Goal: Communication & Community: Answer question/provide support

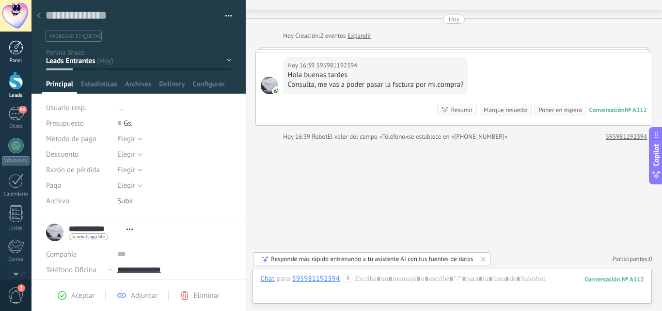
scroll to position [15, 0]
click at [6, 53] on link "Panel" at bounding box center [15, 52] width 31 height 24
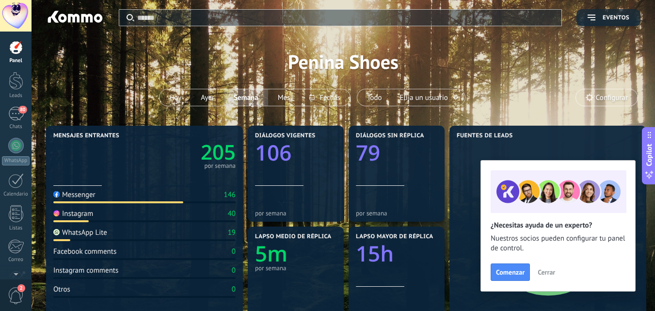
click at [11, 18] on div at bounding box center [15, 15] width 31 height 31
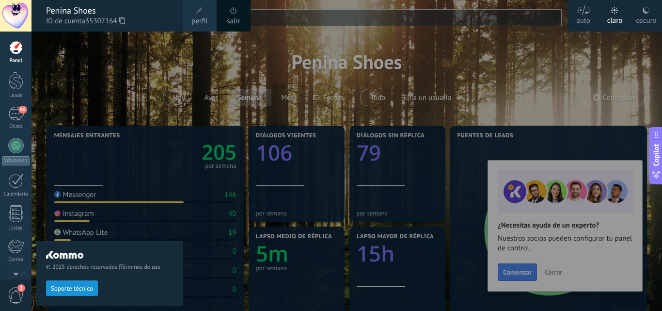
click at [91, 66] on div "© 2025 derechos reservados | Términos de uso Soporte técnico" at bounding box center [109, 170] width 146 height 279
click at [157, 62] on div "© 2025 derechos reservados | Términos de uso Soporte técnico" at bounding box center [109, 170] width 146 height 279
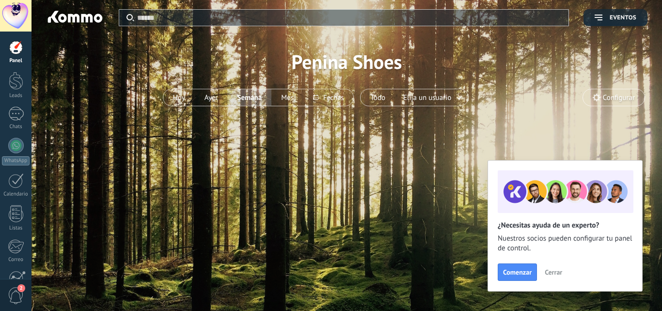
click at [562, 275] on span "Cerrar" at bounding box center [553, 271] width 17 height 7
click at [562, 275] on div "Aplicar Eventos Penina Shoes Hoy Ayer Mes" at bounding box center [346, 155] width 630 height 311
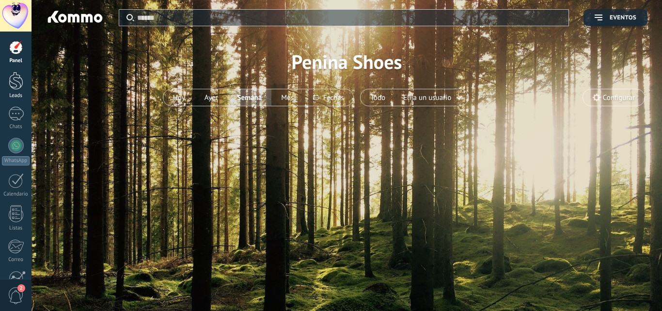
click at [18, 88] on div at bounding box center [16, 81] width 15 height 18
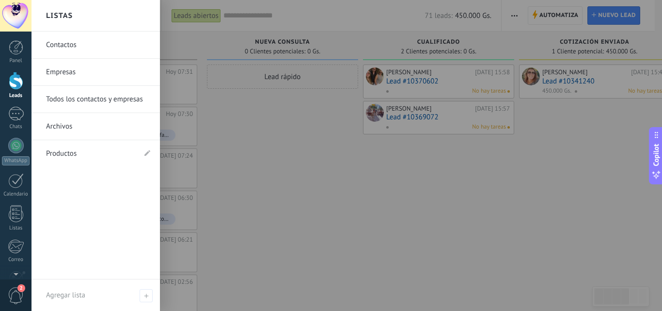
click at [62, 76] on link "Empresas" at bounding box center [98, 72] width 104 height 27
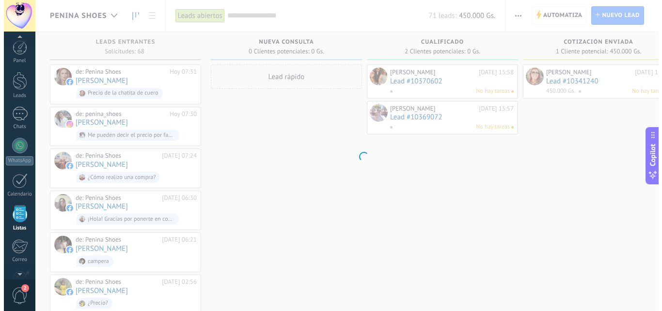
scroll to position [60, 0]
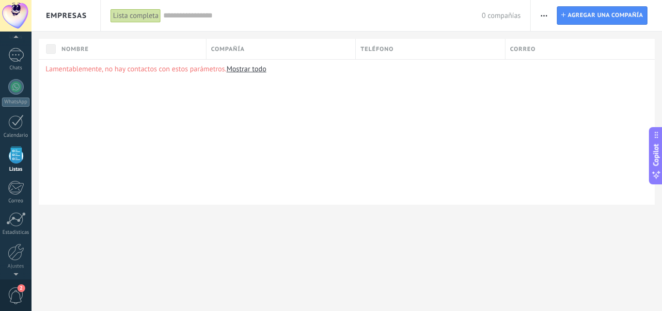
scroll to position [60, 0]
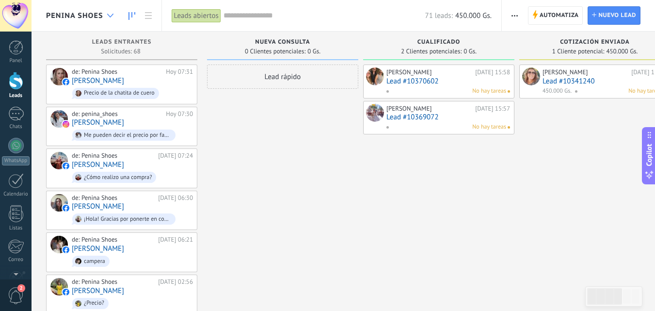
click at [106, 19] on div at bounding box center [110, 15] width 16 height 19
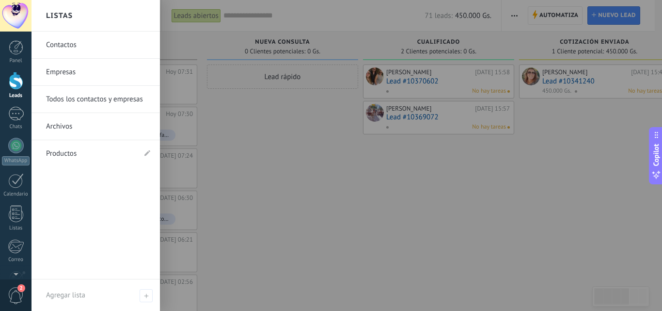
drag, startPoint x: 106, startPoint y: 19, endPoint x: 79, endPoint y: 126, distance: 110.1
click at [79, 126] on div "Listas Contactos Empresas Todos los contactos y empresas Archivos Productos Agr…" at bounding box center [95, 155] width 128 height 311
click at [255, 195] on div at bounding box center [362, 155] width 662 height 311
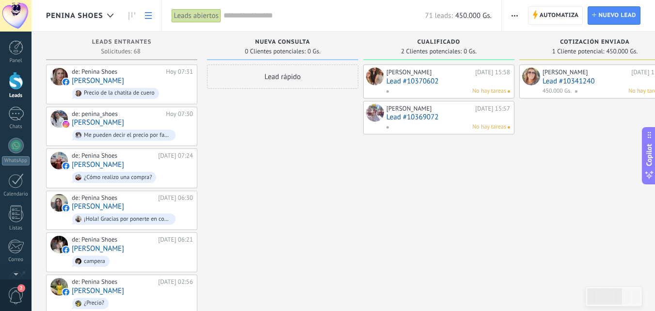
click at [146, 16] on icon at bounding box center [148, 15] width 7 height 7
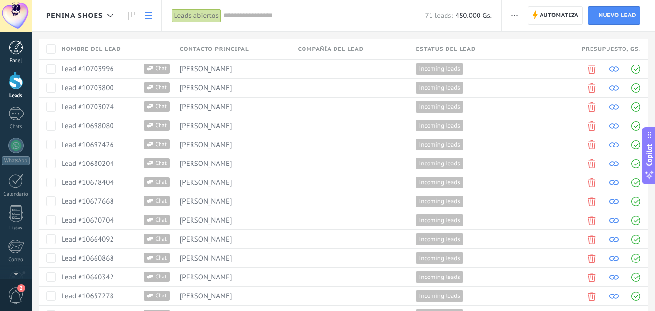
click at [16, 62] on div "Panel" at bounding box center [16, 61] width 28 height 6
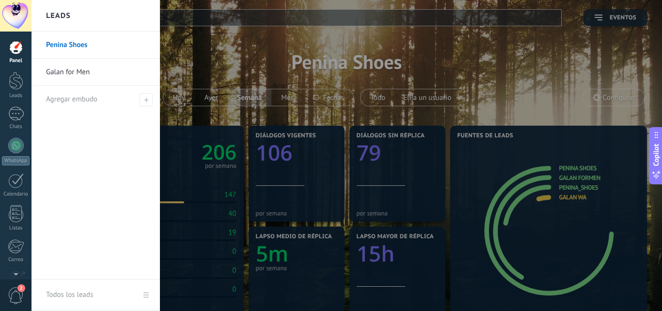
click at [70, 72] on link "Galan for Men" at bounding box center [98, 72] width 104 height 27
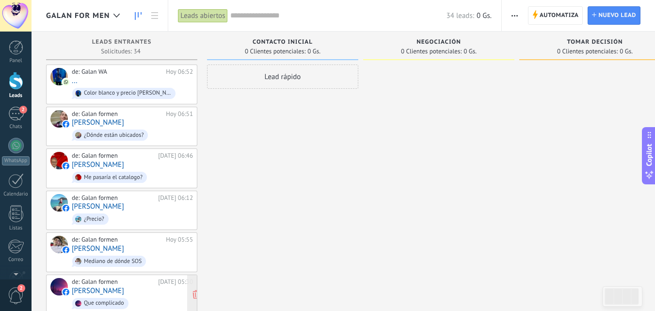
click at [157, 292] on div "de: Galan formen Hoy 05:30 Dirk Seifert Que complicado" at bounding box center [132, 294] width 121 height 33
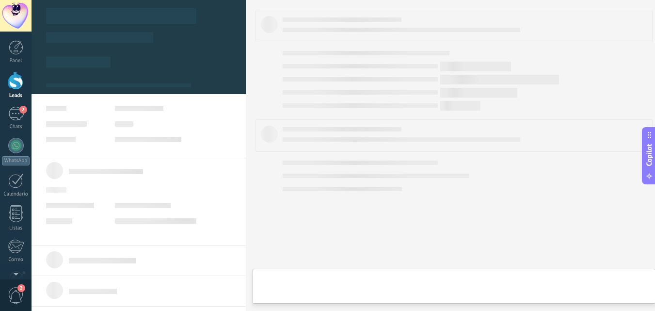
click at [157, 292] on body ".abecls-1,.abecls-2{fill-rule:evenodd}.abecls-2{fill:#fff} .abhcls-1{fill:none}…" at bounding box center [327, 155] width 655 height 311
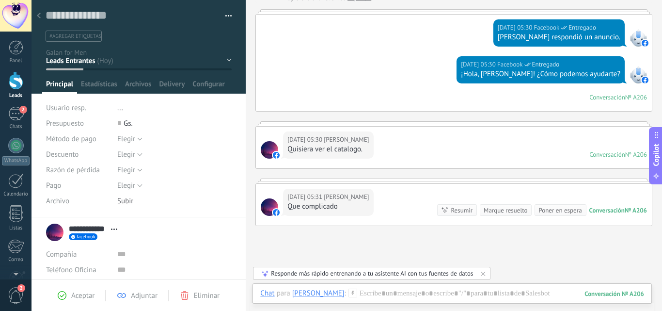
scroll to position [61, 0]
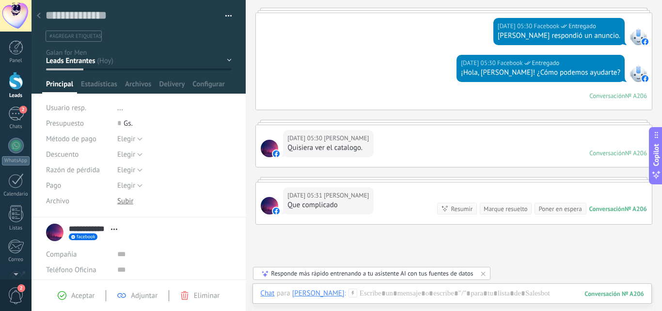
click at [379, 144] on div "Hoy 05:30 Dirk Seifert Quisiera ver el catalogo. Conversación № A206 Conversaci…" at bounding box center [454, 146] width 396 height 42
click at [378, 294] on div at bounding box center [452, 302] width 384 height 29
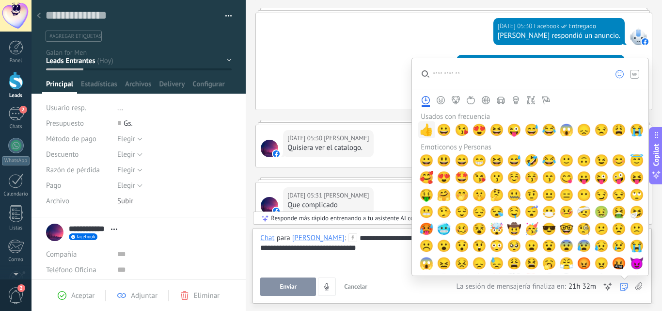
click at [423, 135] on span "👍" at bounding box center [426, 130] width 15 height 14
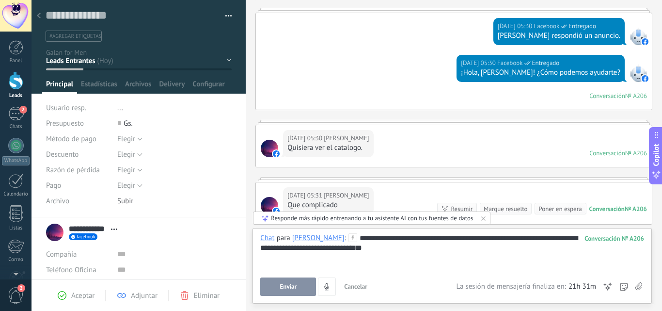
click at [639, 285] on icon at bounding box center [638, 286] width 7 height 8
click at [0, 0] on input "file" at bounding box center [0, 0] width 0 height 0
click at [299, 291] on button "Enviar" at bounding box center [288, 286] width 56 height 18
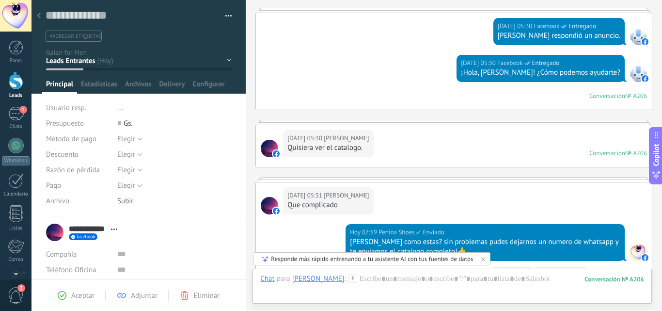
scroll to position [208, 0]
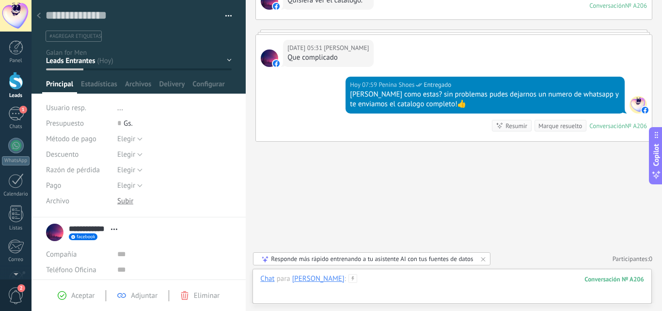
click at [299, 291] on div at bounding box center [452, 288] width 384 height 29
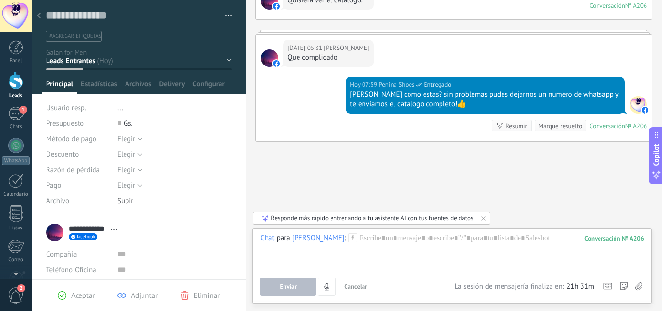
click at [224, 14] on button "button" at bounding box center [225, 16] width 14 height 15
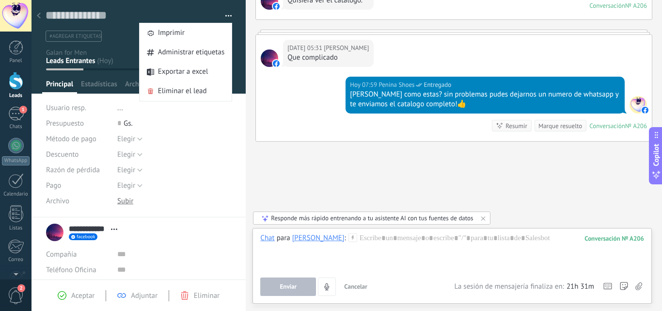
click at [224, 14] on button "button" at bounding box center [225, 16] width 14 height 15
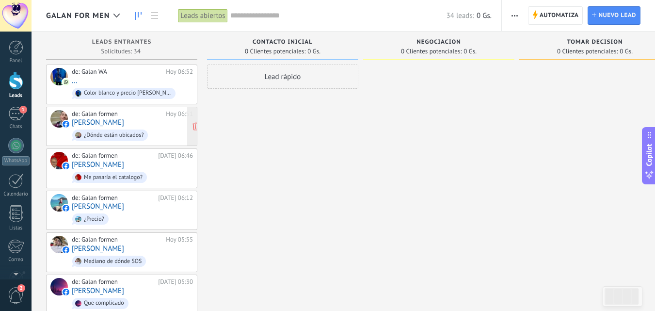
click at [116, 114] on div "de: Galan formen" at bounding box center [117, 114] width 91 height 8
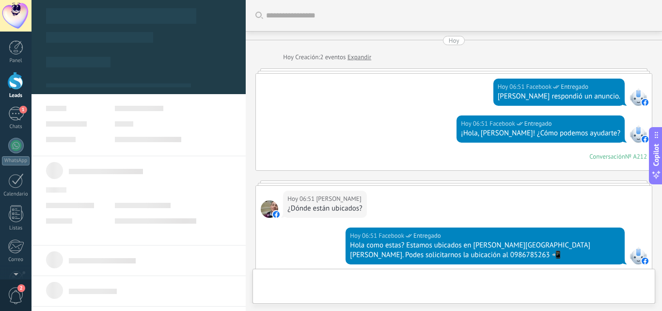
type textarea "**********"
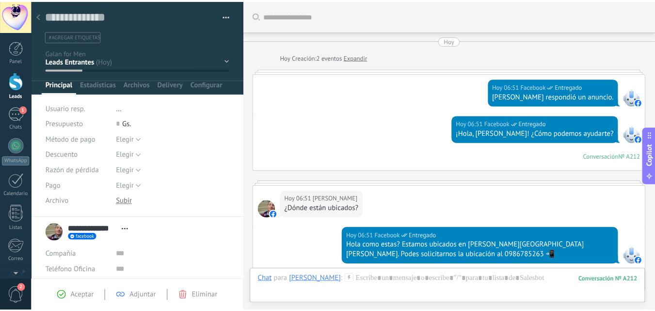
scroll to position [151, 0]
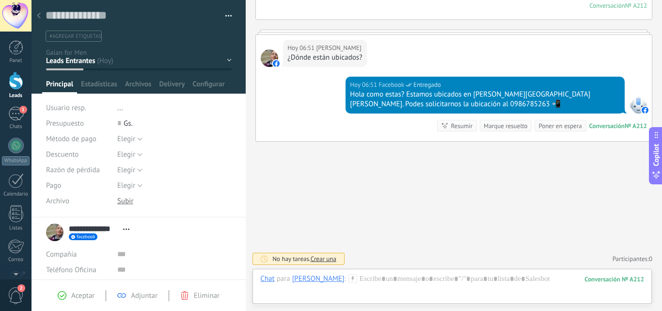
click at [40, 16] on icon at bounding box center [39, 16] width 4 height 6
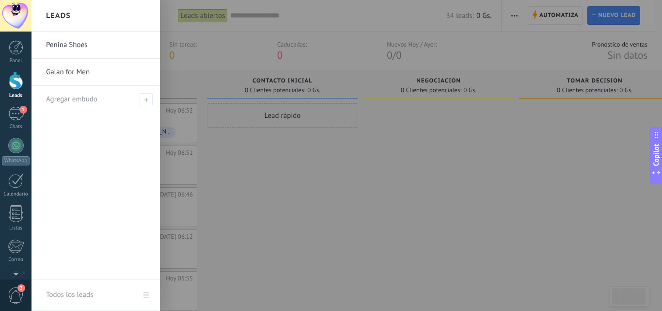
click at [12, 84] on div at bounding box center [16, 81] width 15 height 18
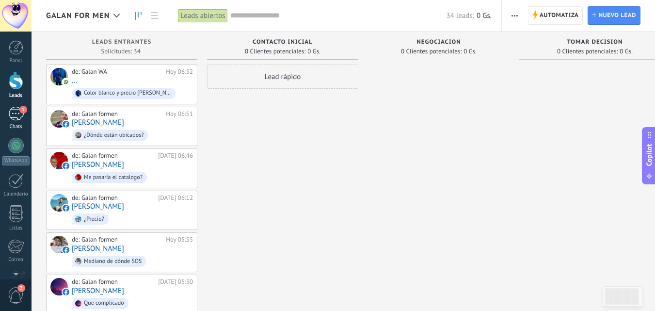
click at [17, 119] on div "1" at bounding box center [16, 114] width 16 height 14
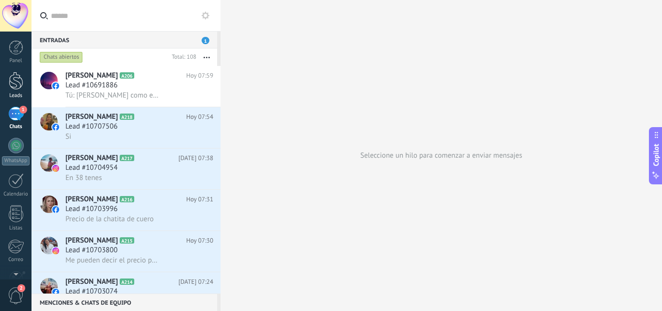
click at [19, 79] on div at bounding box center [16, 81] width 15 height 18
